Goal: Task Accomplishment & Management: Manage account settings

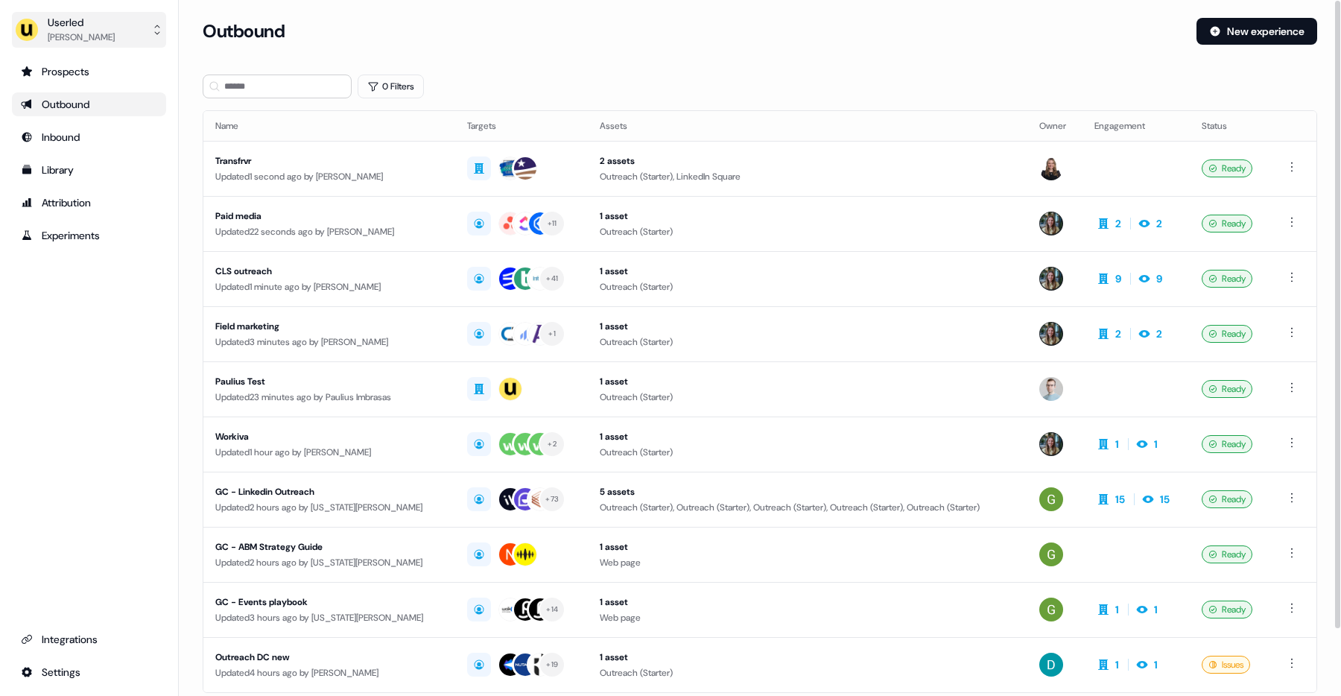
click at [75, 34] on div "Mickael Zhang" at bounding box center [81, 37] width 67 height 15
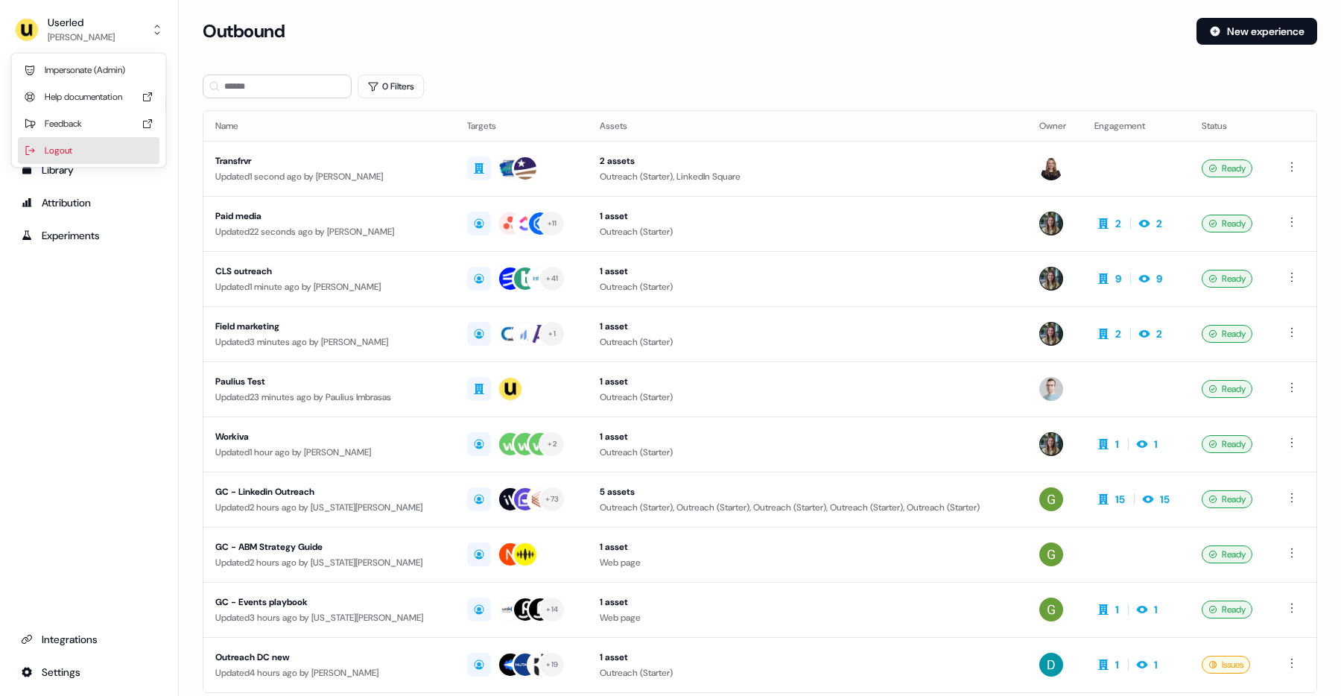
click at [92, 141] on div "Logout" at bounding box center [89, 150] width 142 height 27
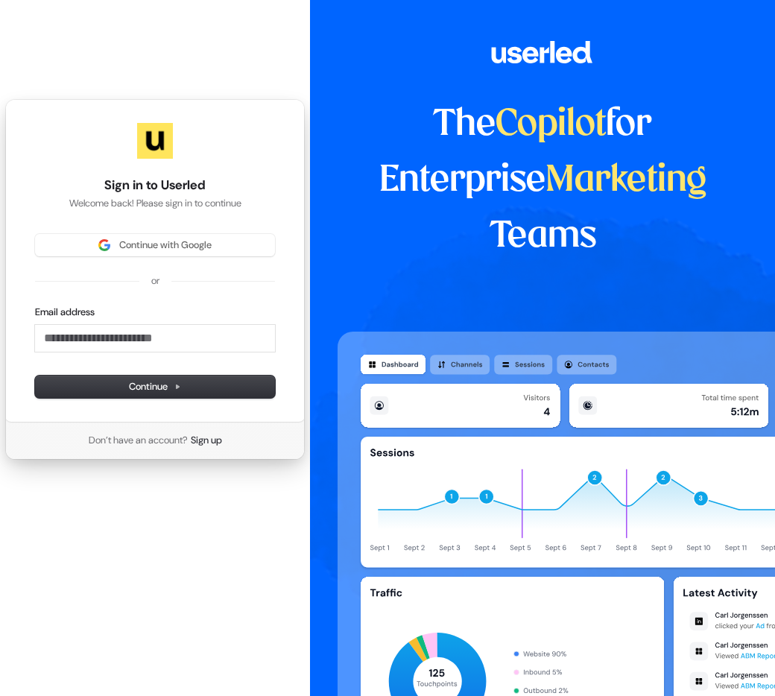
click at [133, 203] on p "Welcome back! Please sign in to continue" at bounding box center [155, 203] width 240 height 13
drag, startPoint x: 107, startPoint y: 201, endPoint x: 258, endPoint y: 202, distance: 152.0
click at [258, 202] on p "Welcome back! Please sign in to continue" at bounding box center [155, 203] width 240 height 13
click at [259, 202] on p "Welcome back! Please sign in to continue" at bounding box center [155, 203] width 240 height 13
drag, startPoint x: 482, startPoint y: 58, endPoint x: 586, endPoint y: 87, distance: 107.5
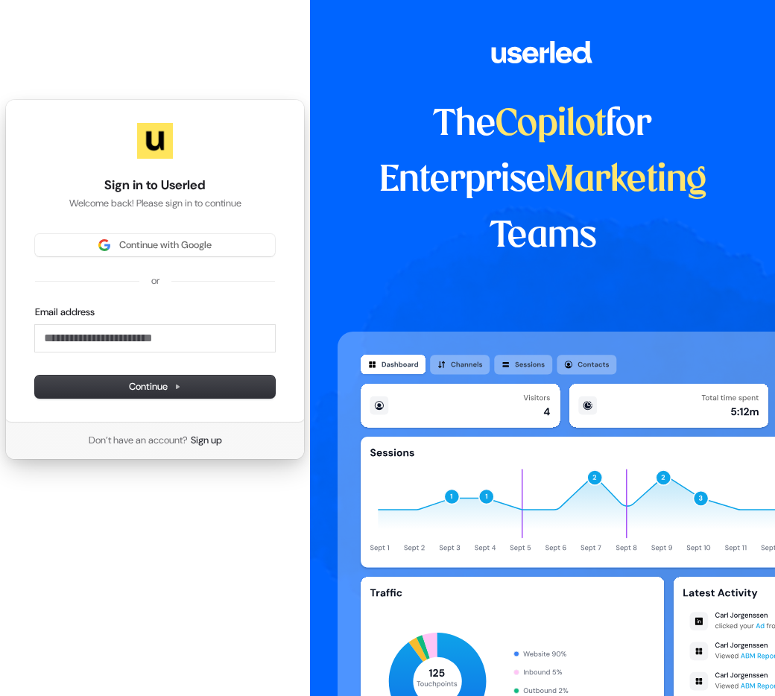
click at [586, 87] on div "The Copilot for Enterprise Marketing Teams" at bounding box center [542, 348] width 465 height 696
drag, startPoint x: 597, startPoint y: 86, endPoint x: 662, endPoint y: 73, distance: 66.0
click at [599, 86] on div "The Copilot for Enterprise Marketing Teams" at bounding box center [542, 348] width 465 height 696
